Goal: Transaction & Acquisition: Subscribe to service/newsletter

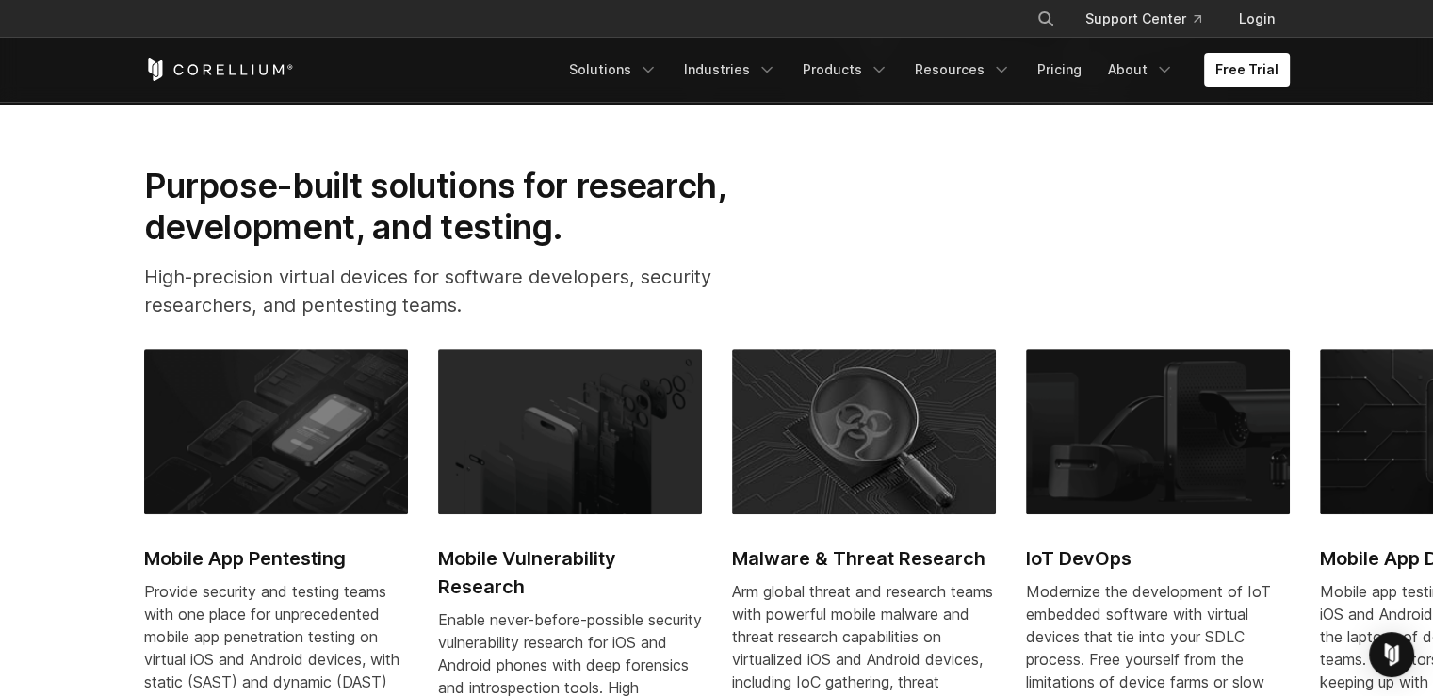
scroll to position [660, 0]
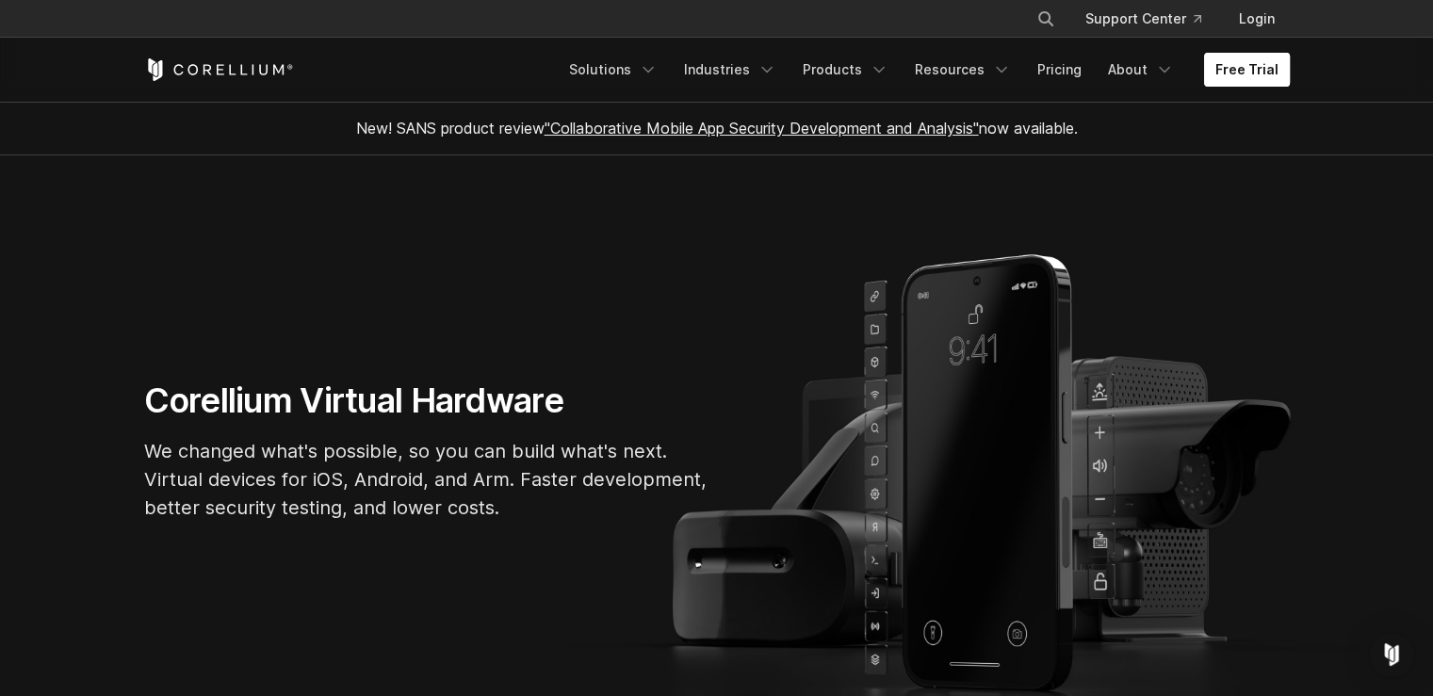
click at [1253, 74] on link "Free Trial" at bounding box center [1247, 70] width 86 height 34
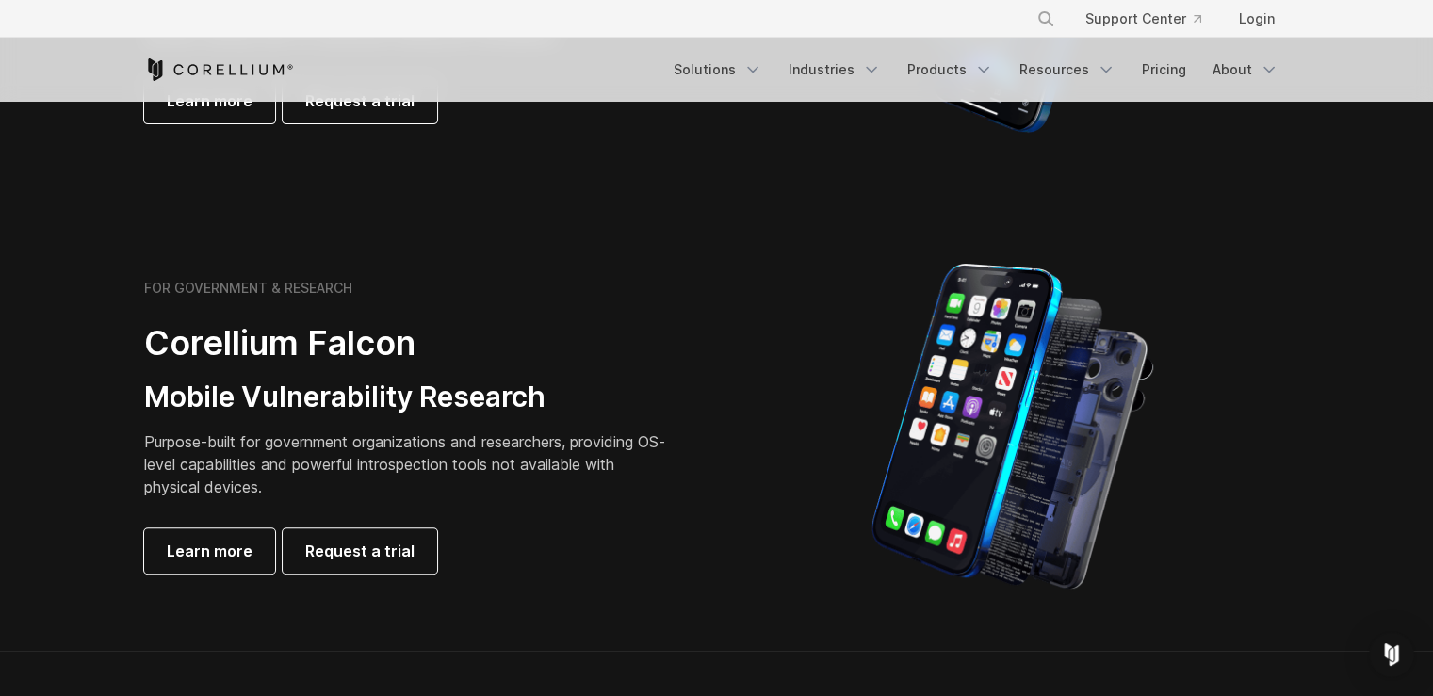
scroll to position [754, 0]
